Goal: Task Accomplishment & Management: Complete application form

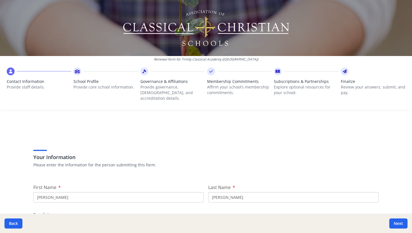
click at [343, 72] on icon at bounding box center [345, 72] width 4 height 6
click at [11, 73] on icon at bounding box center [10, 72] width 3 height 6
click at [78, 72] on icon at bounding box center [77, 72] width 5 height 6
click at [393, 223] on button "Next" at bounding box center [398, 224] width 18 height 10
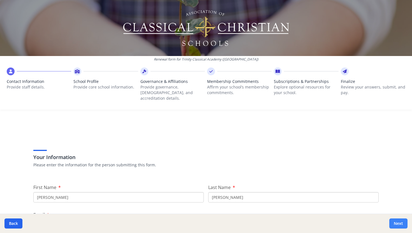
type input "[PHONE_NUMBER]"
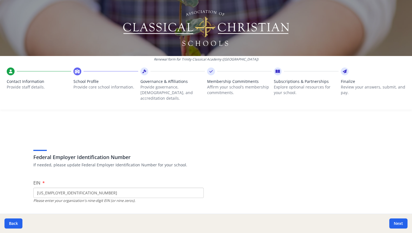
click at [75, 72] on icon at bounding box center [77, 72] width 5 height 6
click at [400, 222] on button "Next" at bounding box center [398, 224] width 18 height 10
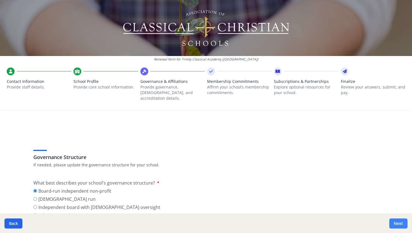
click at [398, 222] on button "Next" at bounding box center [398, 224] width 18 height 10
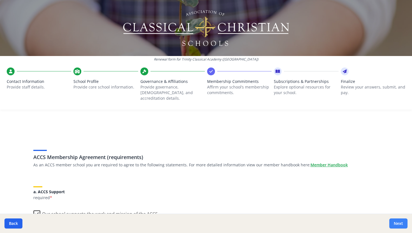
click at [398, 222] on button "Next" at bounding box center [398, 224] width 18 height 10
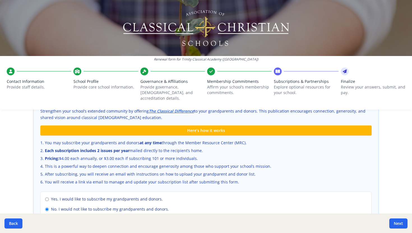
scroll to position [407, 0]
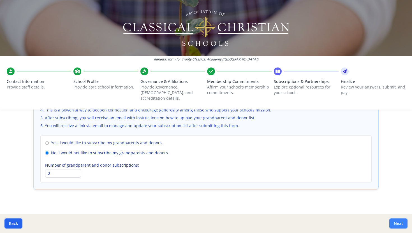
click at [396, 221] on button "Next" at bounding box center [398, 224] width 18 height 10
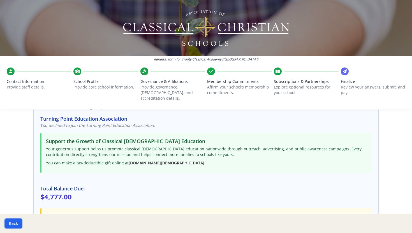
scroll to position [169, 0]
